Goal: Transaction & Acquisition: Purchase product/service

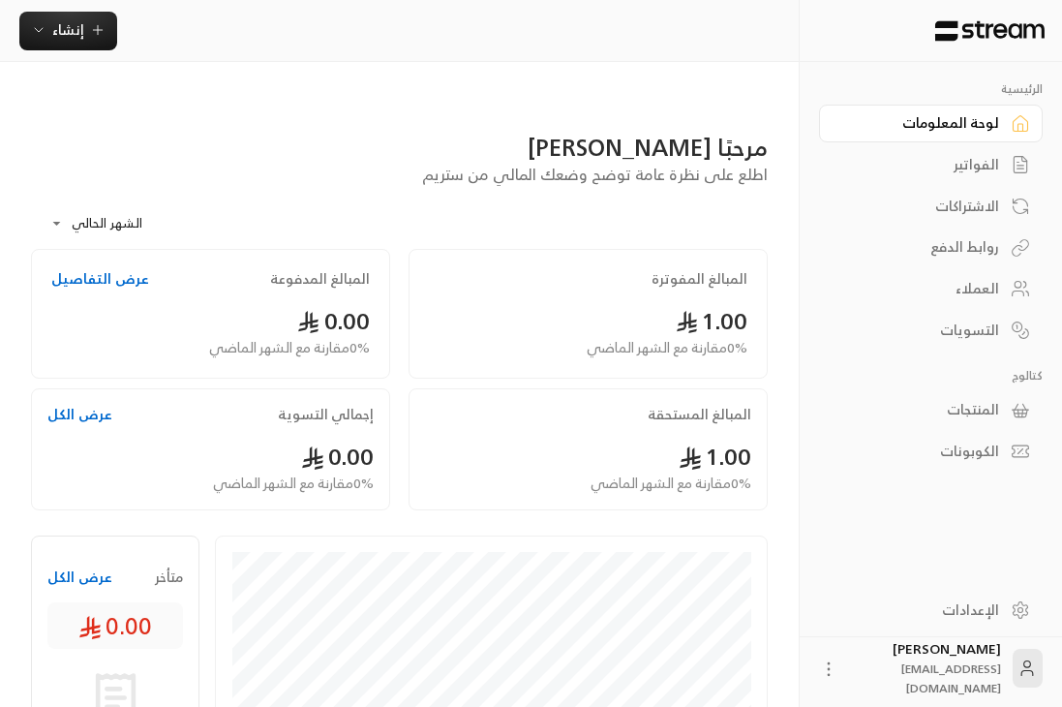
click at [745, 165] on div "الفواتير" at bounding box center [921, 164] width 156 height 19
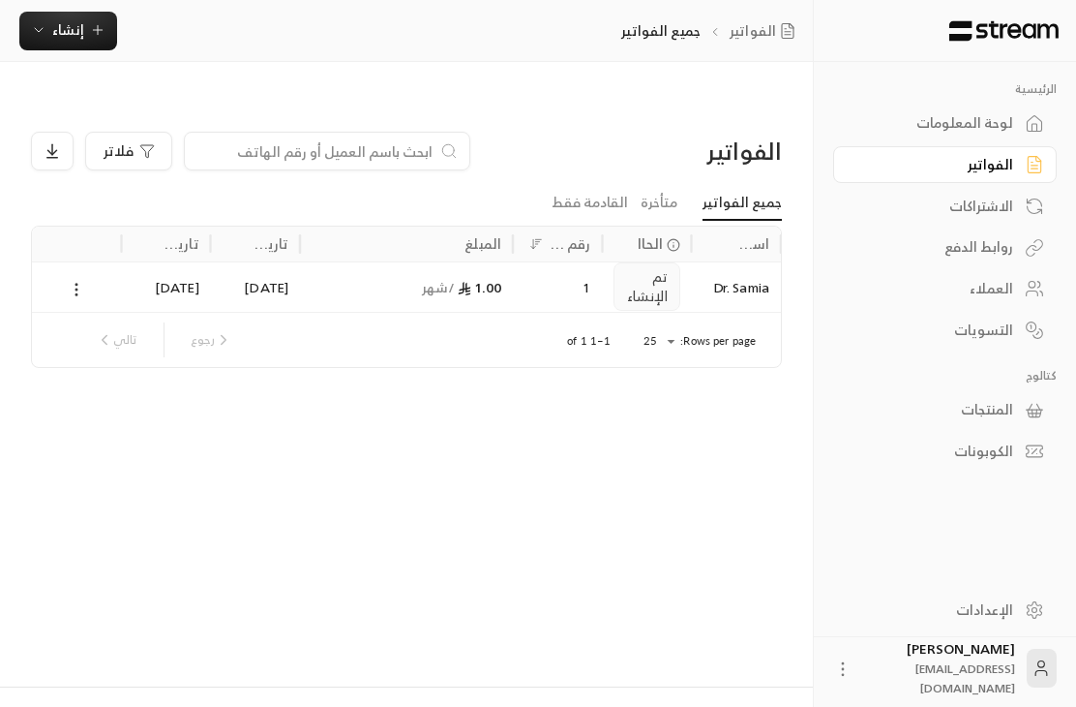
click at [76, 288] on circle at bounding box center [76, 289] width 2 height 2
click at [239, 409] on div at bounding box center [538, 353] width 1076 height 707
click at [745, 613] on icon at bounding box center [1034, 609] width 19 height 19
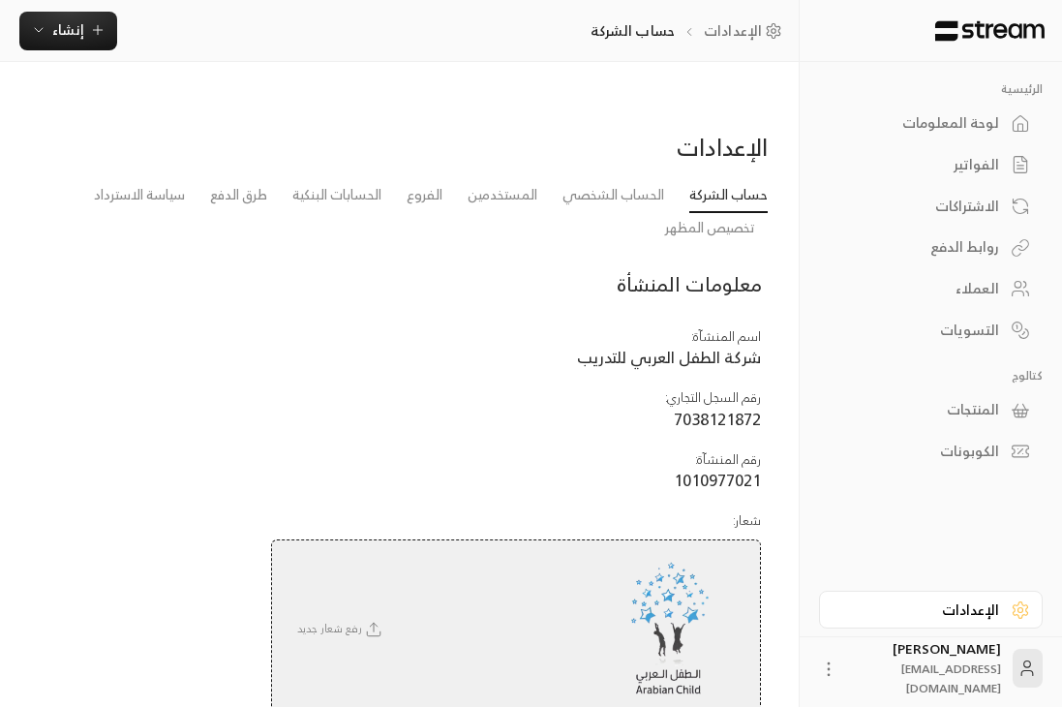
click at [745, 606] on icon at bounding box center [1020, 609] width 19 height 19
click at [629, 178] on link "الحساب الشخصي" at bounding box center [613, 195] width 102 height 35
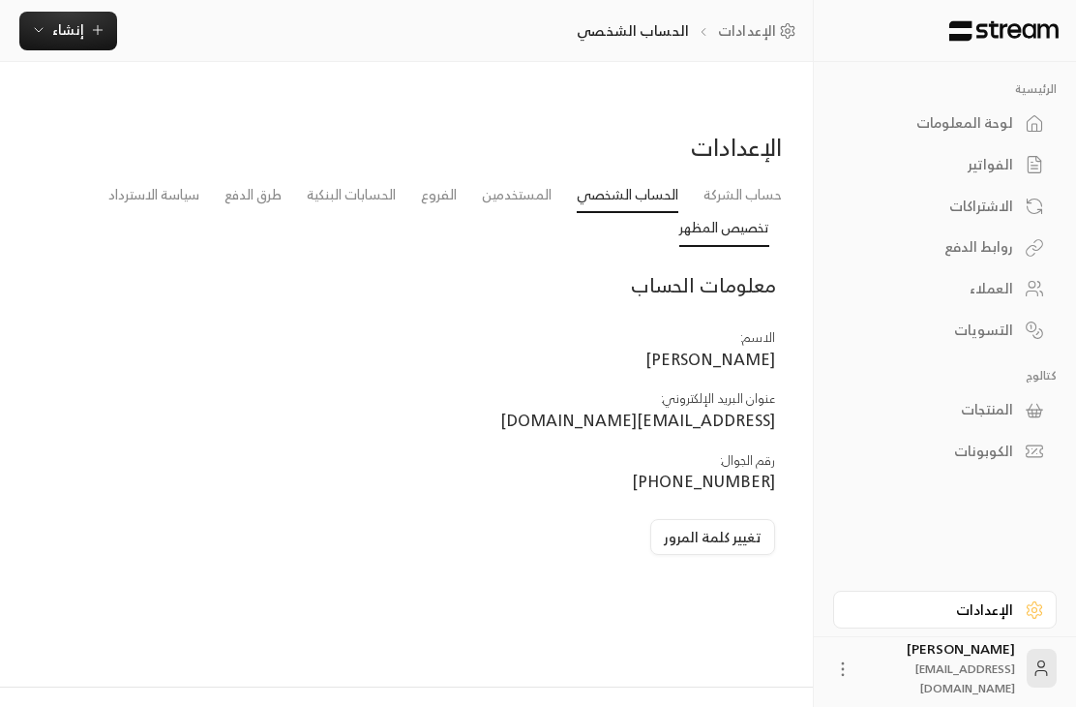
click at [738, 212] on link "تخصيص المظهر" at bounding box center [724, 229] width 90 height 35
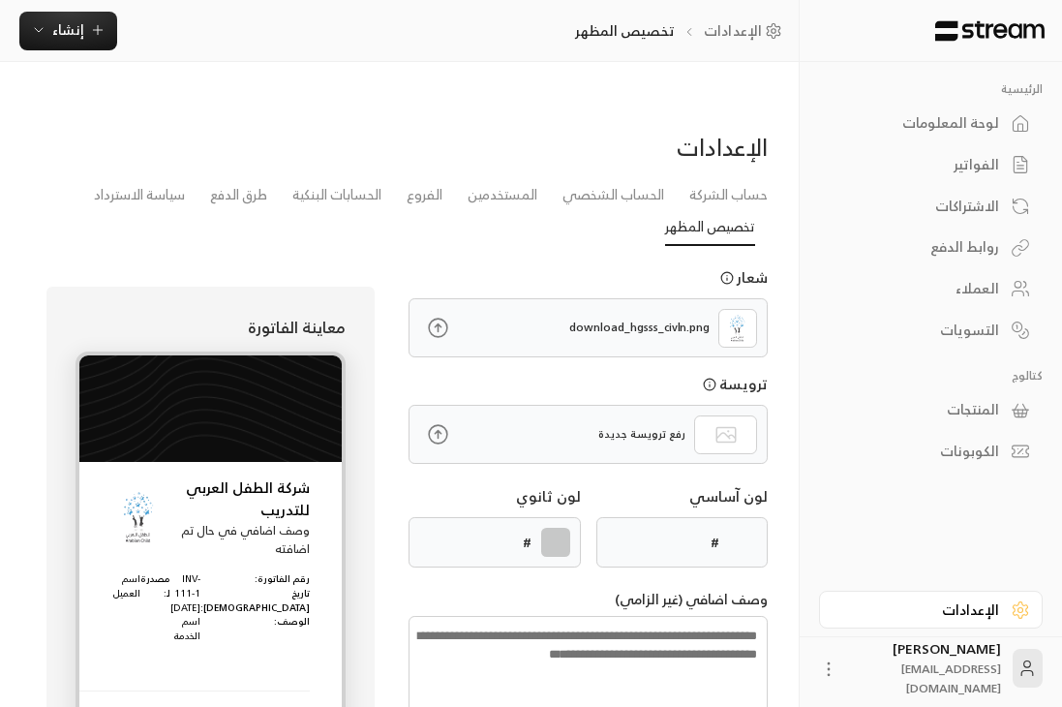
type input "******"
type textarea "**********"
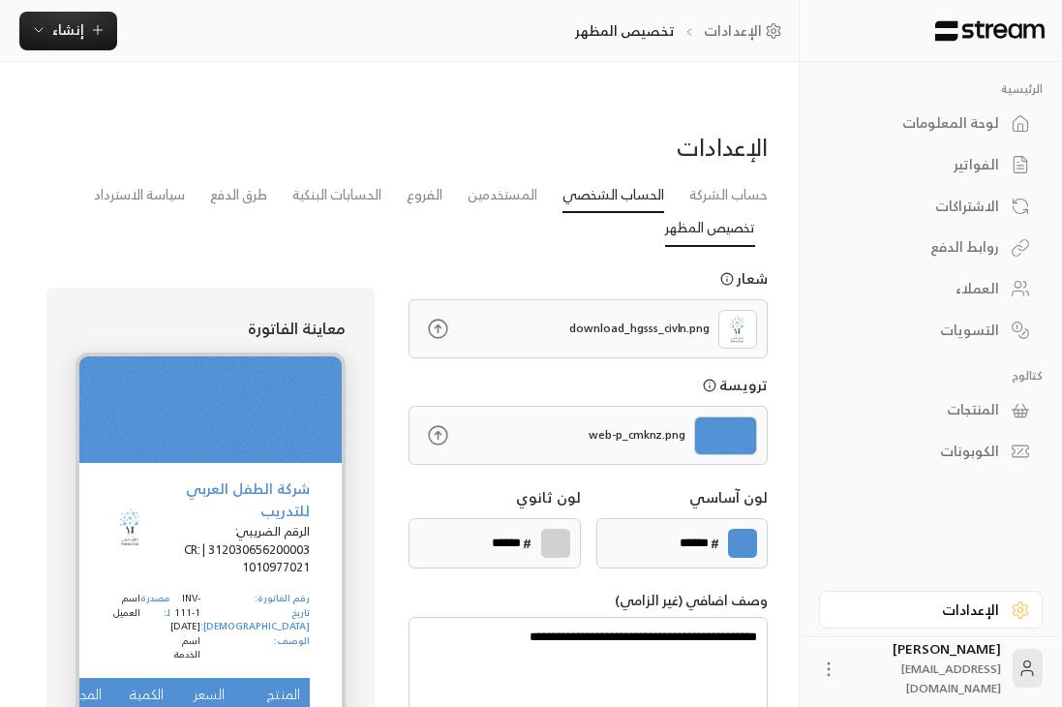
click at [595, 178] on link "الحساب الشخصي" at bounding box center [613, 195] width 102 height 35
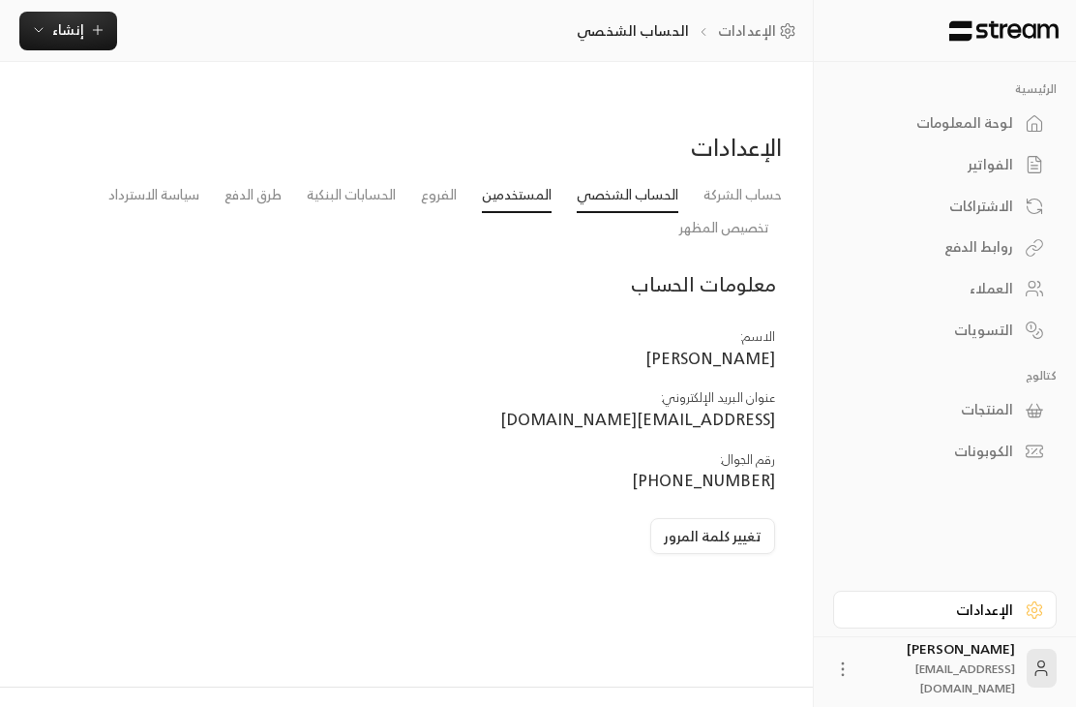
click at [500, 178] on link "المستخدمين" at bounding box center [517, 195] width 70 height 35
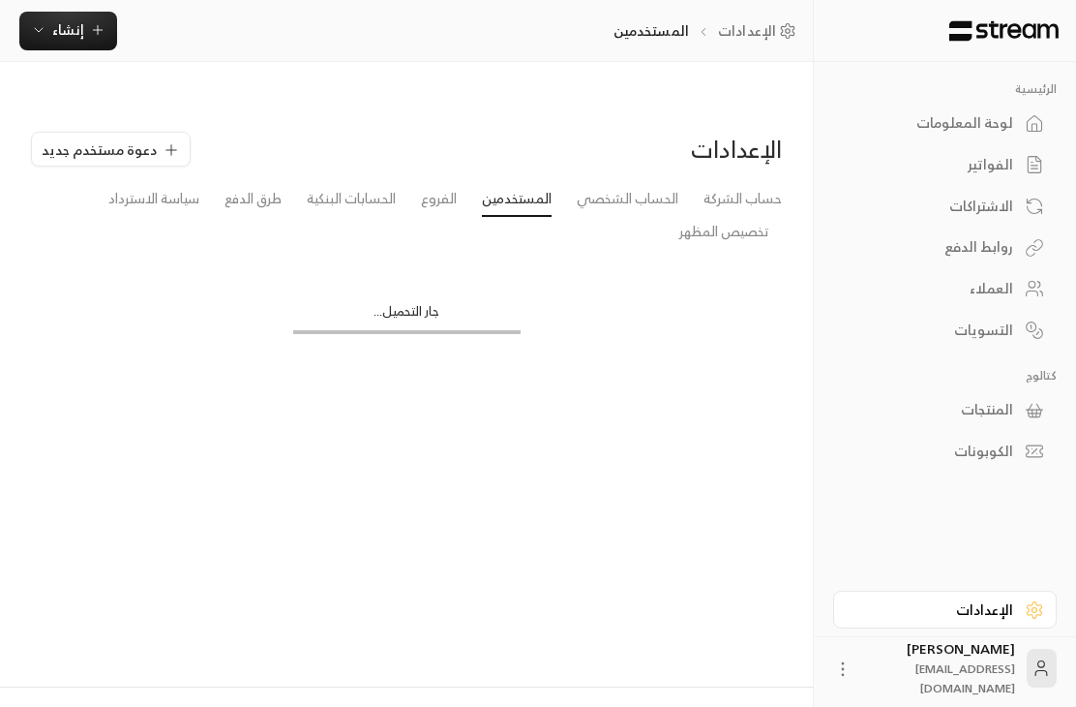
click at [416, 182] on li "الفروع" at bounding box center [438, 199] width 61 height 35
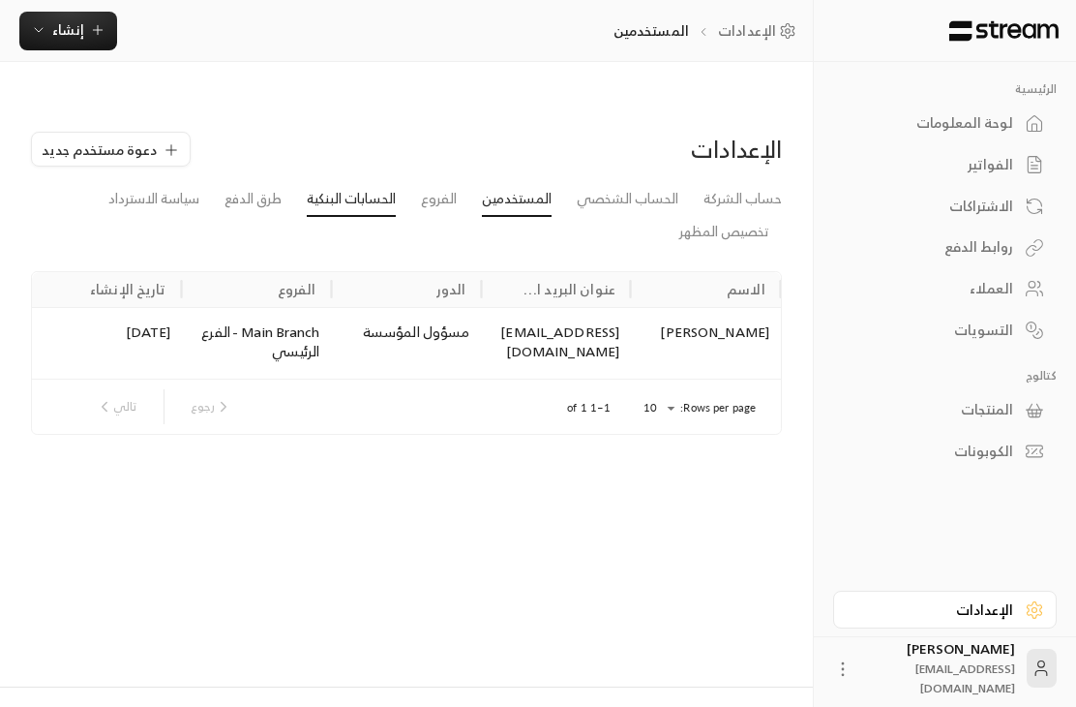
click at [356, 182] on link "الحسابات البنكية" at bounding box center [351, 199] width 89 height 35
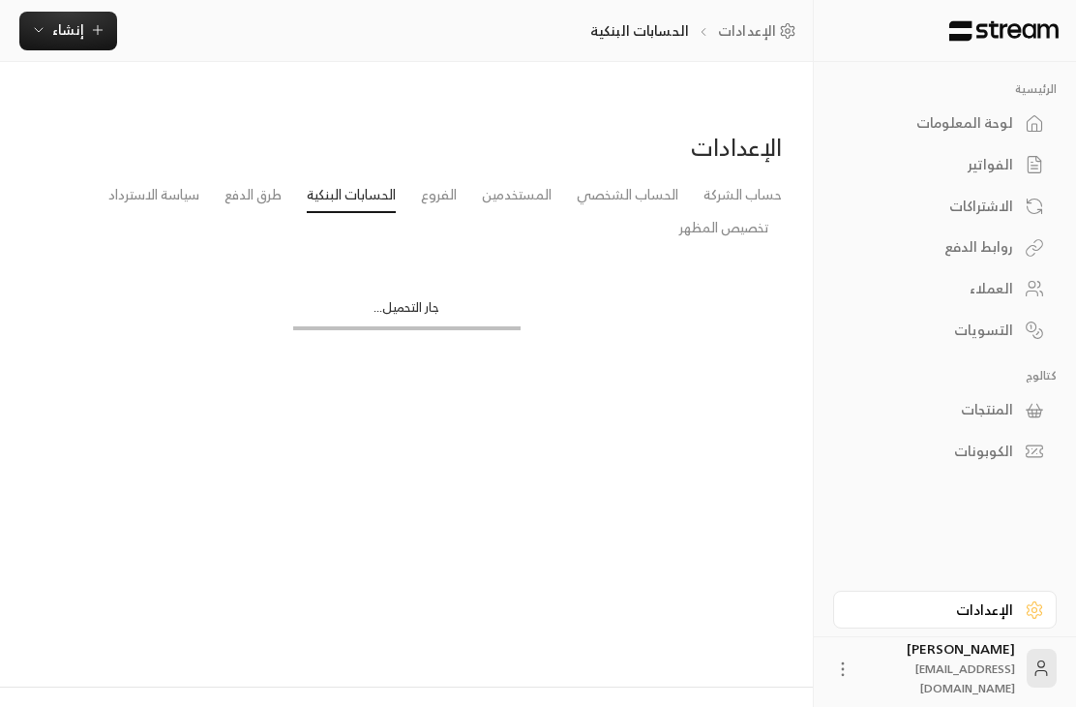
click at [294, 178] on li "الحسابات البنكية" at bounding box center [351, 195] width 114 height 35
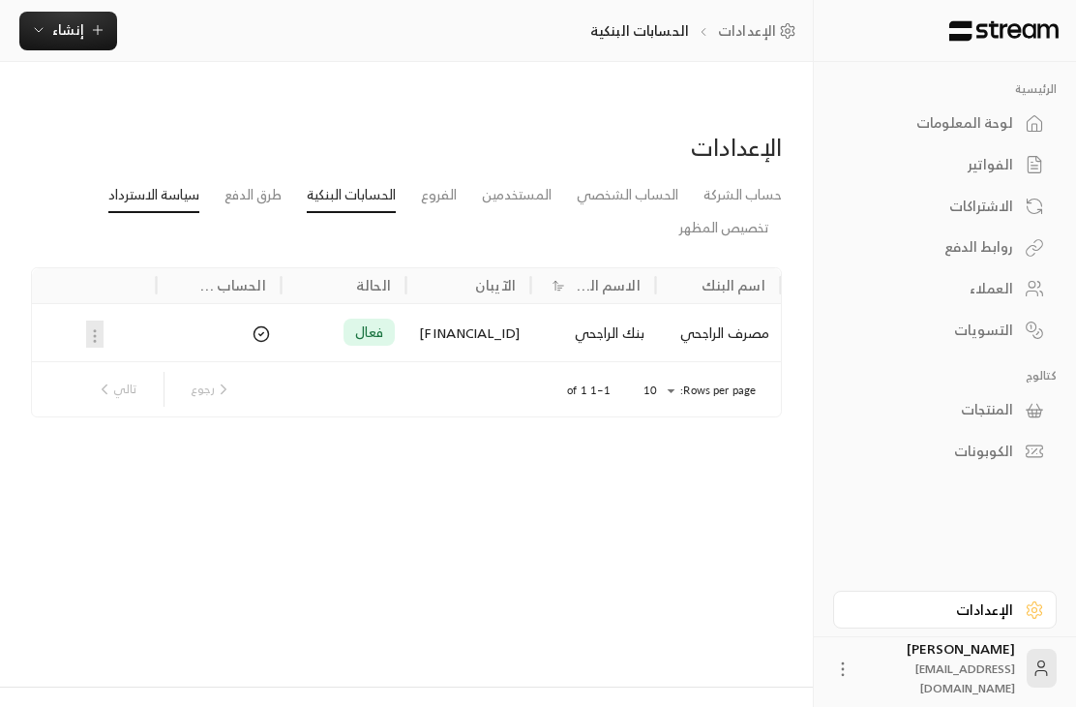
click at [170, 178] on link "سياسة الاسترداد" at bounding box center [153, 195] width 91 height 35
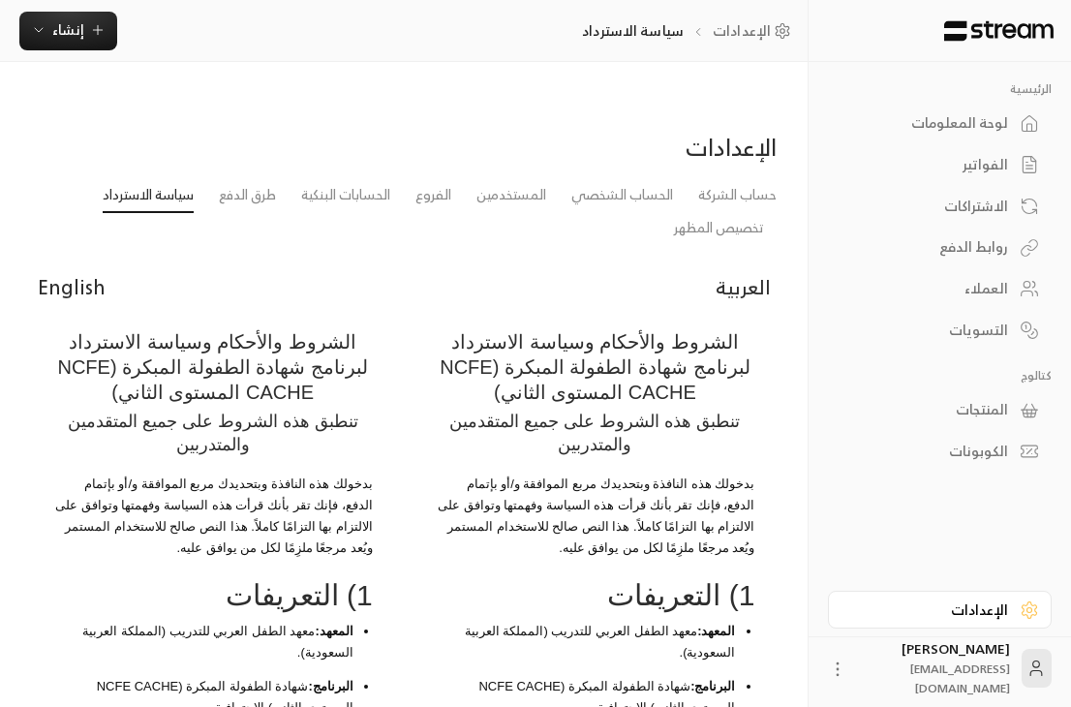
click at [745, 254] on div "روابط الدفع" at bounding box center [930, 246] width 156 height 19
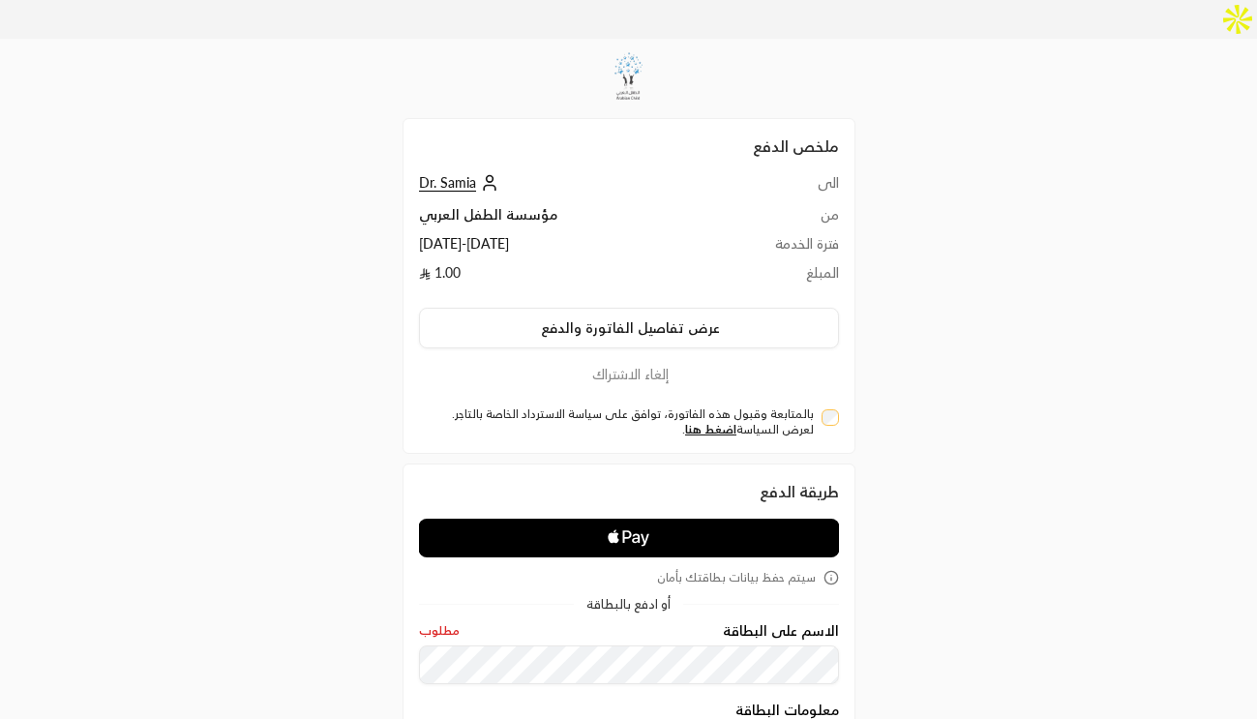
drag, startPoint x: 577, startPoint y: 205, endPoint x: 501, endPoint y: 221, distance: 77.1
click at [501, 234] on td "11/09/2025 - 10/10/2025" at bounding box center [562, 248] width 287 height 29
click at [532, 234] on td "11/09/2025 - 10/10/2025" at bounding box center [562, 248] width 287 height 29
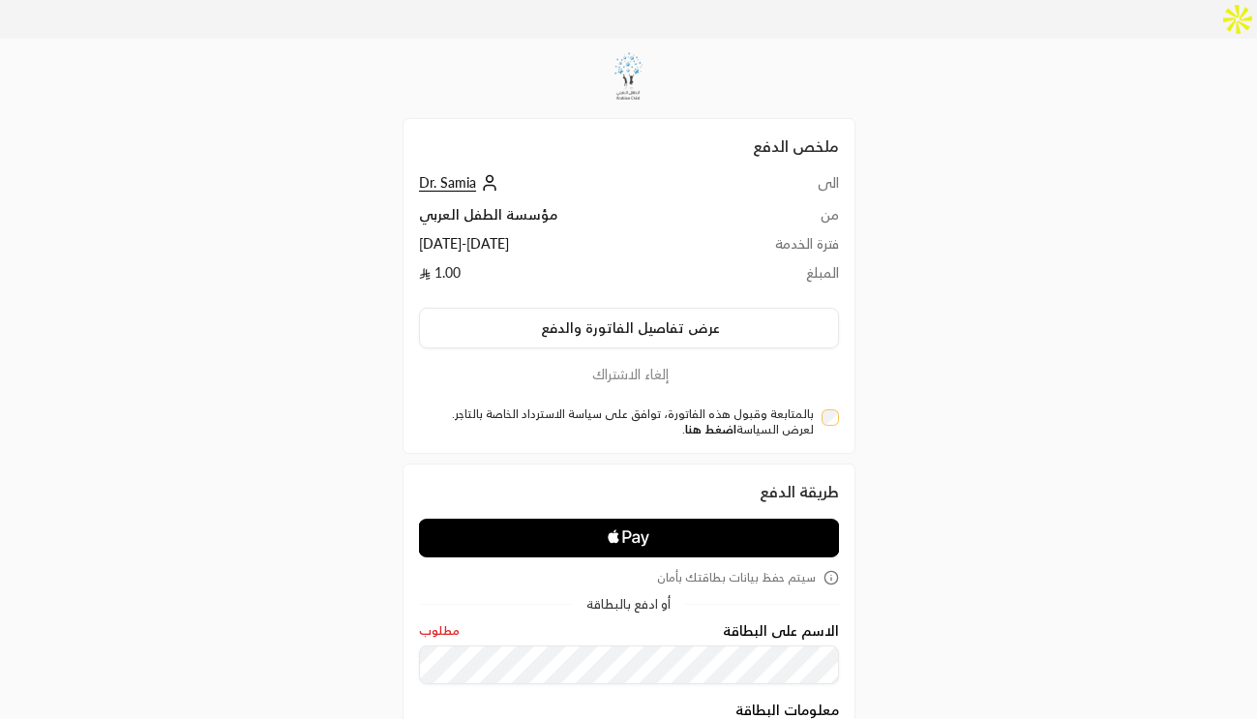
click at [733, 422] on link "اضغط هنا" at bounding box center [710, 429] width 51 height 15
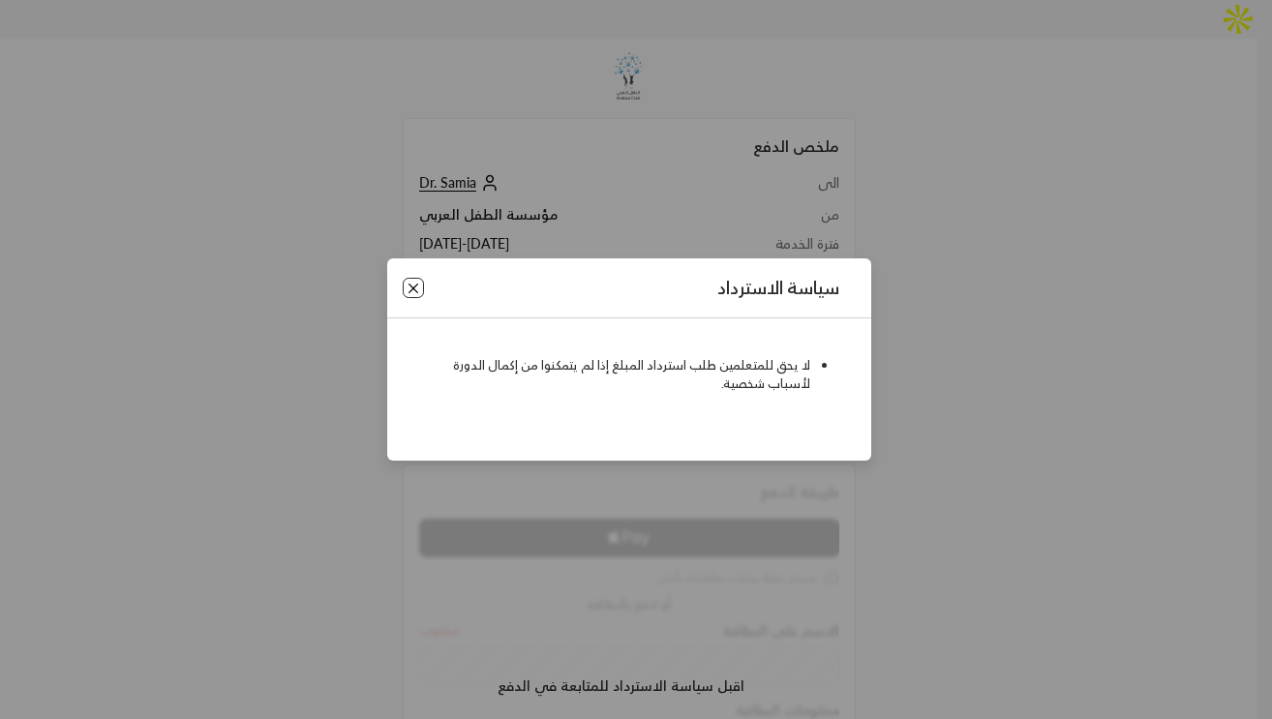
click at [412, 282] on button "Close" at bounding box center [413, 288] width 21 height 21
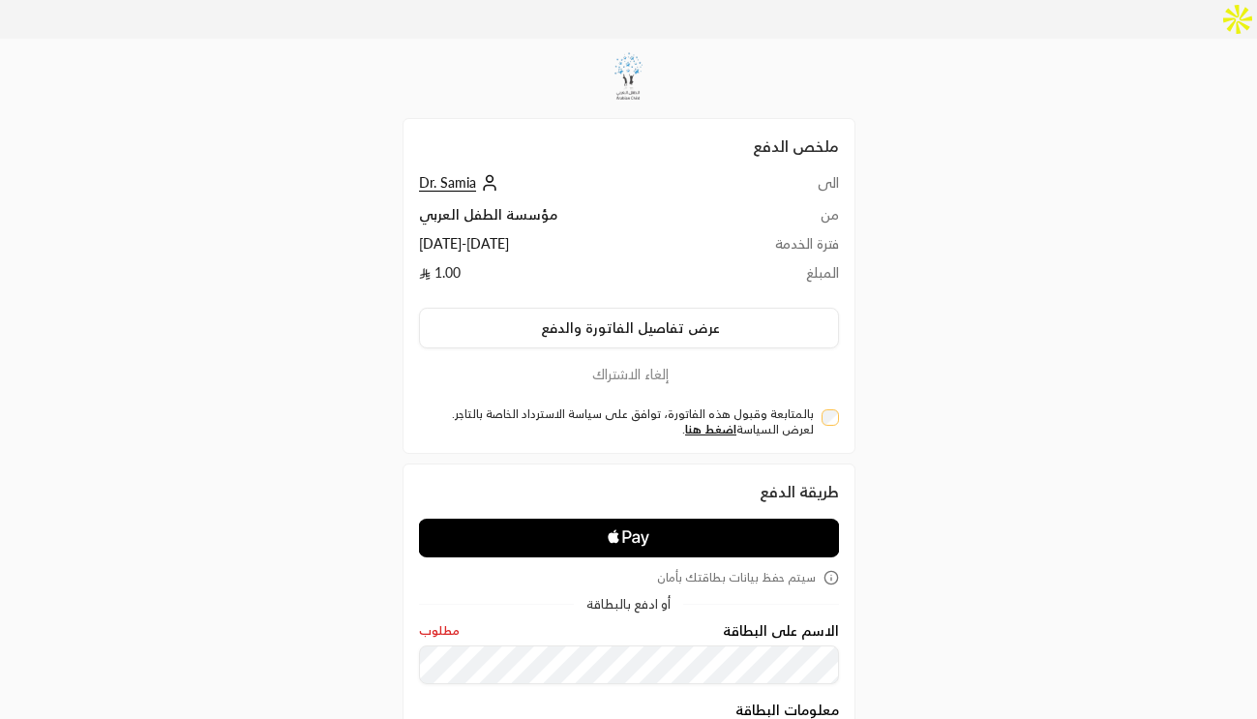
click at [833, 407] on div "بالمتابعة وقبول هذه الفاتورة، توافق على سياسة الاسترداد الخاصة بالتاجر. لعرض ال…" at bounding box center [629, 422] width 420 height 31
